Goal: Task Accomplishment & Management: Complete application form

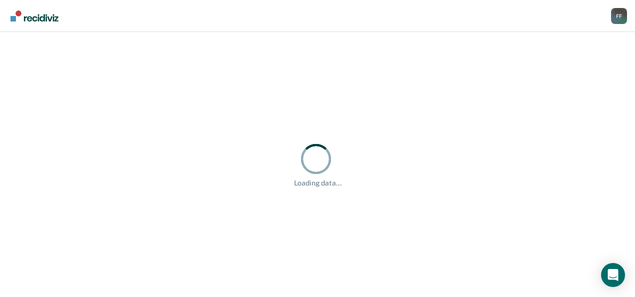
click at [283, 246] on div "Loading data..." at bounding box center [317, 164] width 635 height 265
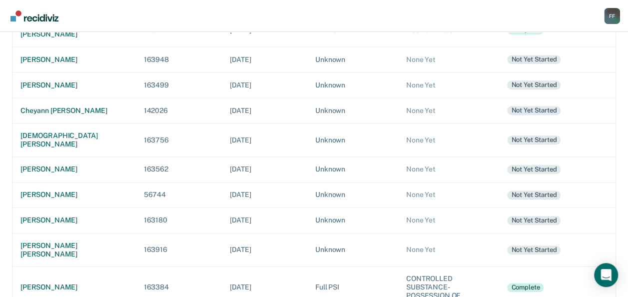
scroll to position [347, 0]
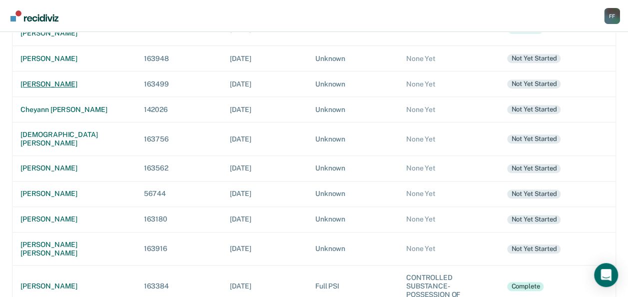
click at [40, 84] on div "[PERSON_NAME]" at bounding box center [73, 84] width 107 height 8
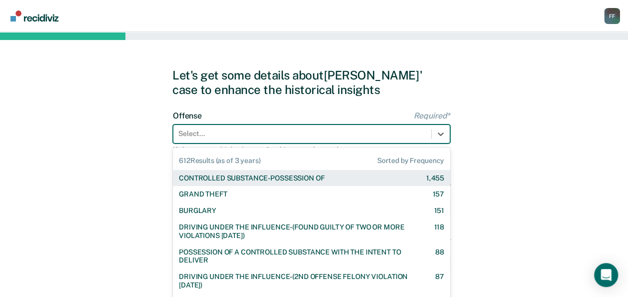
scroll to position [24, 0]
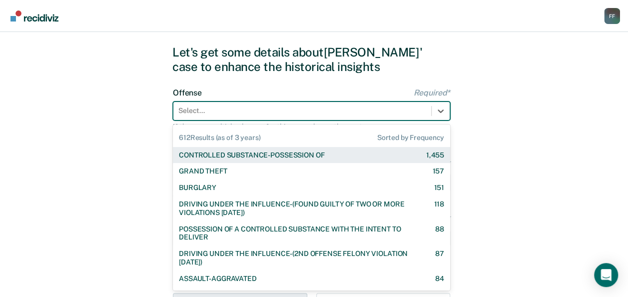
click at [298, 120] on div "612 results available. Use Up and Down to choose options, press Enter to select…" at bounding box center [311, 110] width 277 height 19
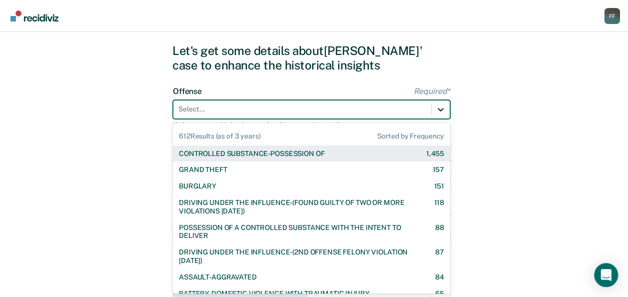
click at [439, 116] on div at bounding box center [441, 109] width 18 height 18
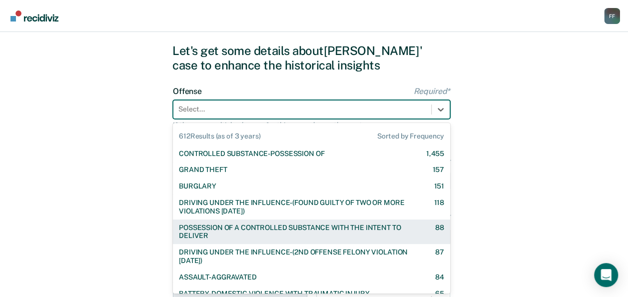
click at [388, 229] on div "POSSESSION OF A CONTROLLED SUBSTANCE WITH THE INTENT TO DELIVER" at bounding box center [298, 231] width 239 height 17
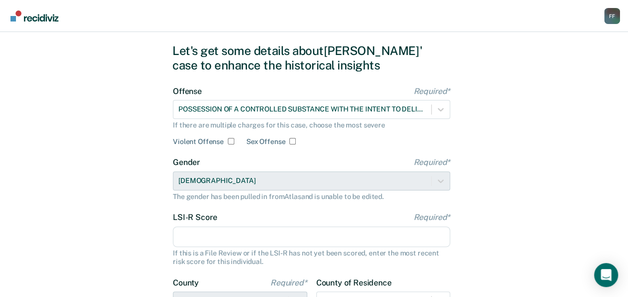
click at [368, 236] on input "LSI-R Score Required*" at bounding box center [311, 236] width 277 height 21
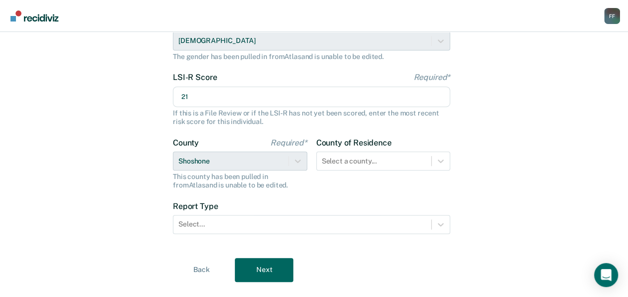
scroll to position [185, 0]
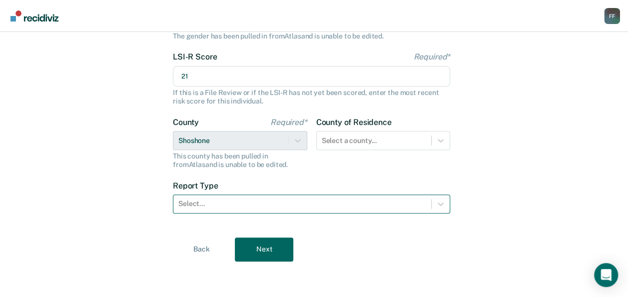
type input "21"
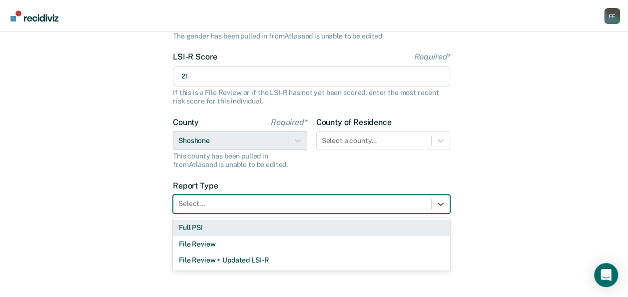
click at [426, 201] on div "Select..." at bounding box center [302, 203] width 258 height 14
click at [393, 231] on div "Full PSI" at bounding box center [311, 227] width 277 height 16
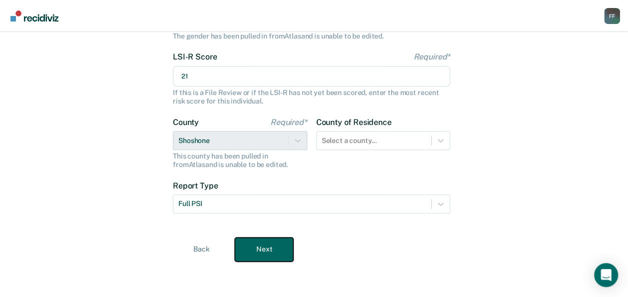
click at [282, 255] on button "Next" at bounding box center [264, 249] width 58 height 24
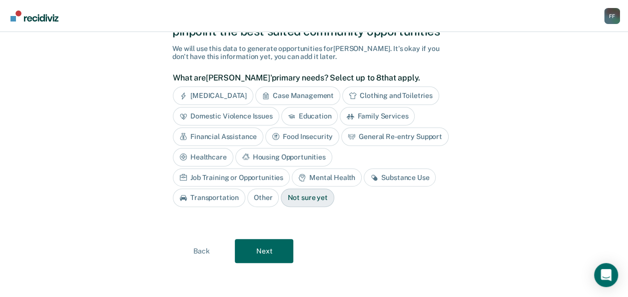
click at [364, 177] on div "Substance Use" at bounding box center [400, 177] width 72 height 18
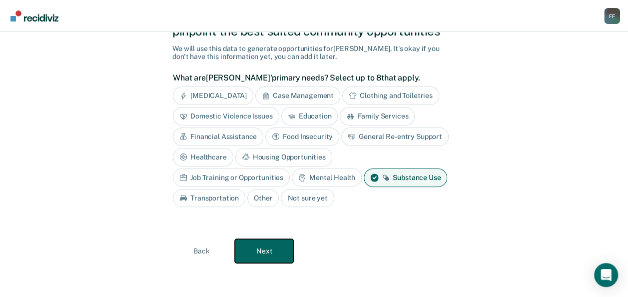
click at [271, 247] on button "Next" at bounding box center [264, 251] width 58 height 24
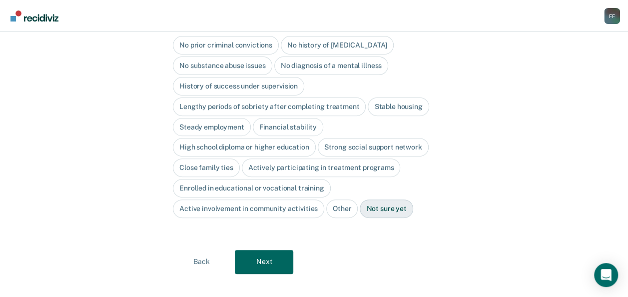
click at [220, 158] on div "Close family ties" at bounding box center [206, 167] width 67 height 18
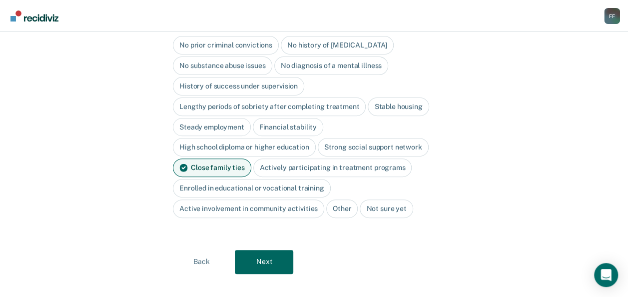
click at [406, 97] on div "Stable housing" at bounding box center [398, 106] width 61 height 18
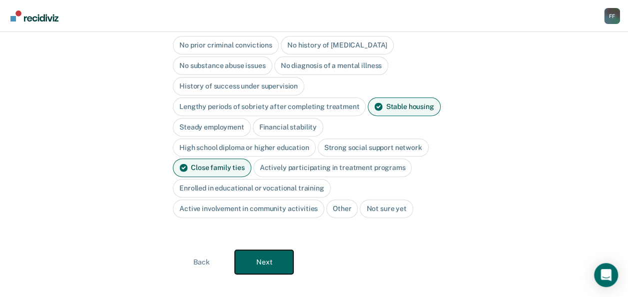
click at [273, 251] on button "Next" at bounding box center [264, 262] width 58 height 24
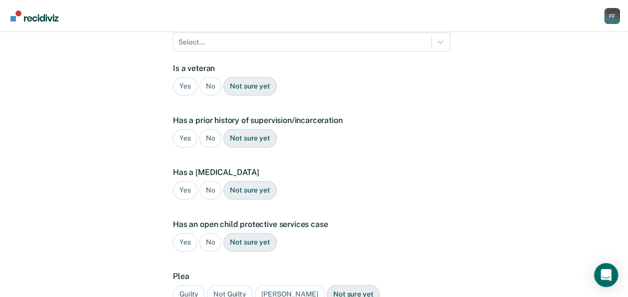
scroll to position [180, 0]
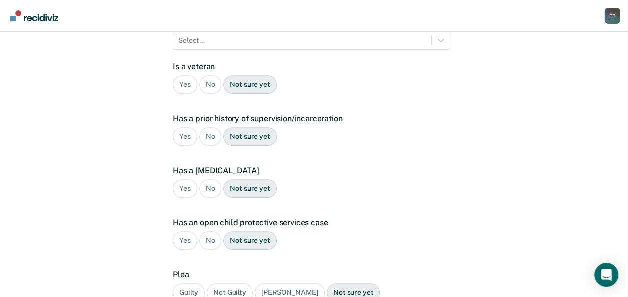
click at [204, 75] on div "No" at bounding box center [210, 84] width 22 height 18
click at [202, 179] on div "No" at bounding box center [210, 188] width 22 height 18
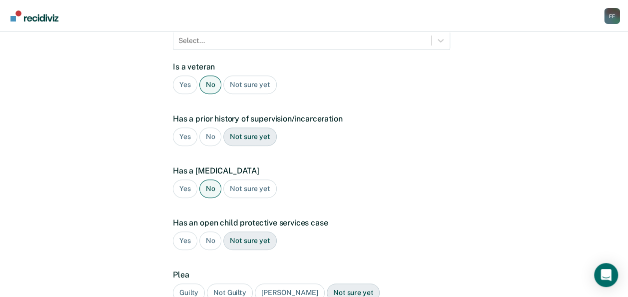
click at [195, 283] on div "Guilty" at bounding box center [189, 292] width 32 height 18
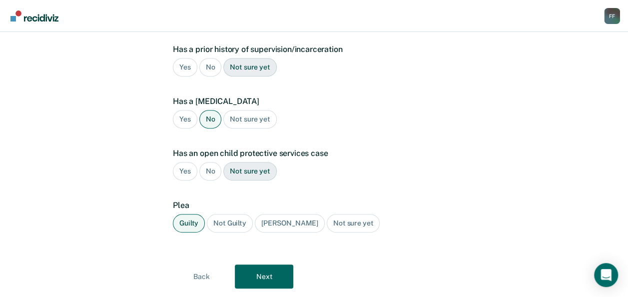
scroll to position [261, 0]
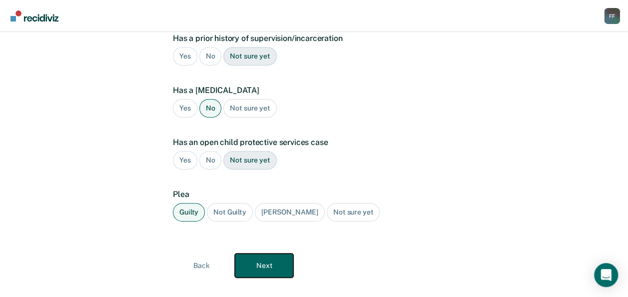
click at [260, 253] on button "Next" at bounding box center [264, 265] width 58 height 24
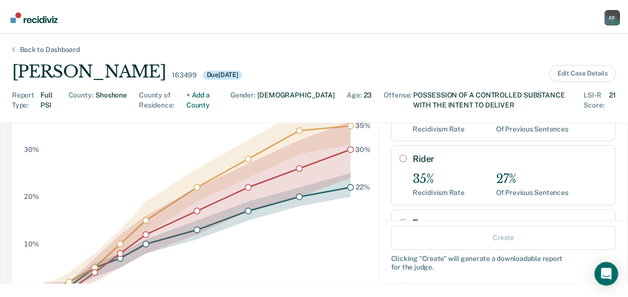
scroll to position [99, 0]
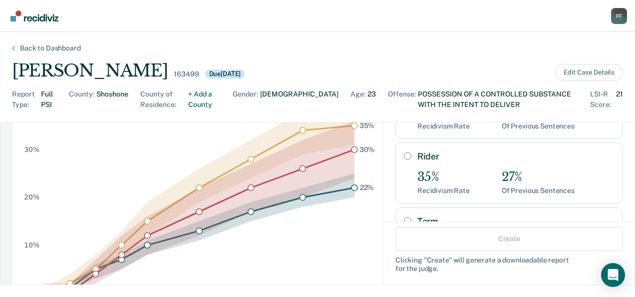
click at [492, 182] on div "35% Recidivism Rate 27% Of Previous Sentences" at bounding box center [516, 182] width 197 height 25
radio input "true"
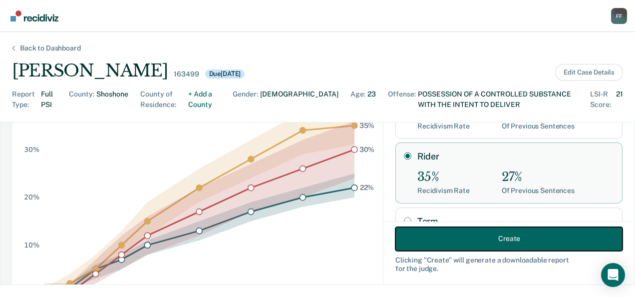
click at [492, 239] on button "Create" at bounding box center [509, 238] width 227 height 24
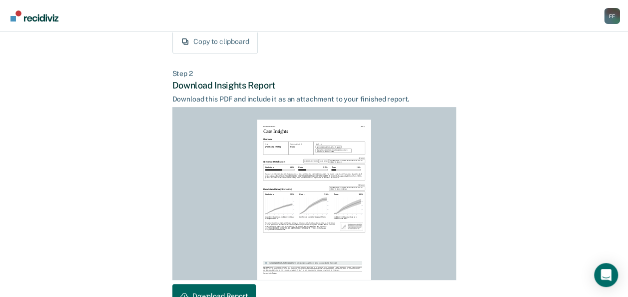
scroll to position [273, 0]
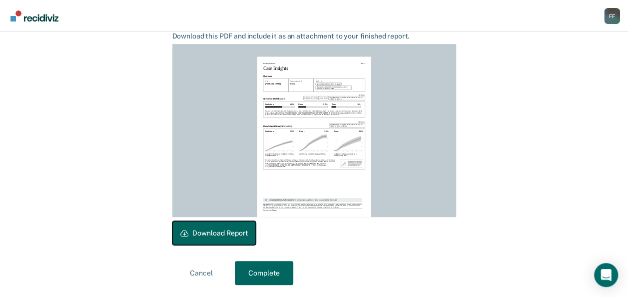
click at [225, 232] on button "Download Report" at bounding box center [213, 233] width 83 height 24
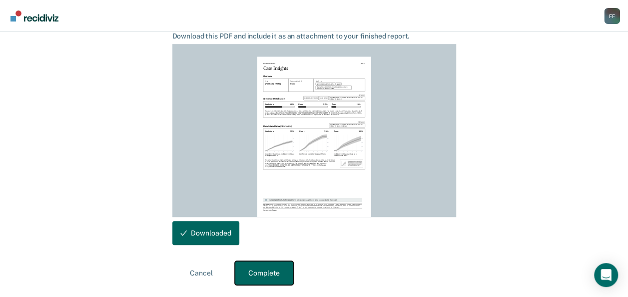
click at [262, 280] on button "Complete" at bounding box center [264, 273] width 58 height 24
